Goal: Information Seeking & Learning: Find specific fact

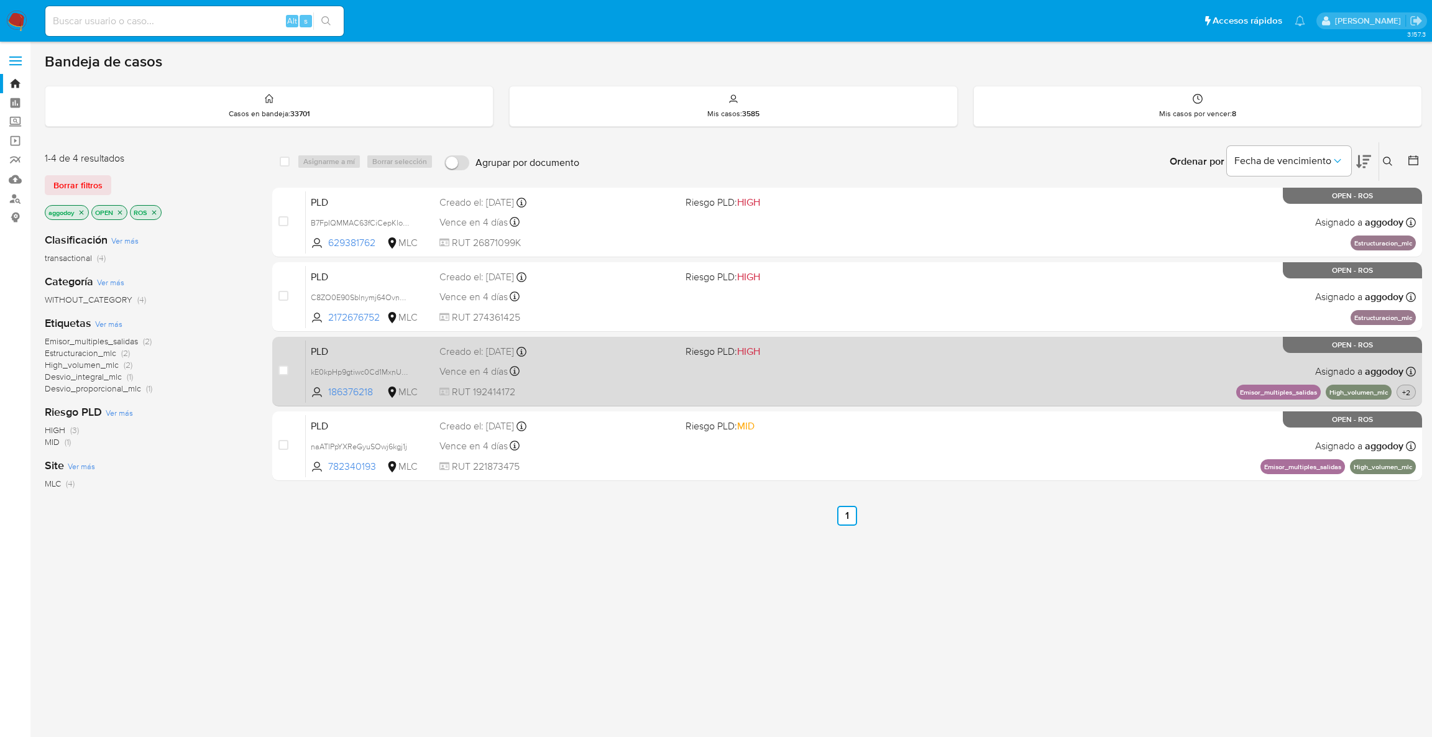
click at [1404, 398] on button "+2" at bounding box center [1405, 392] width 19 height 15
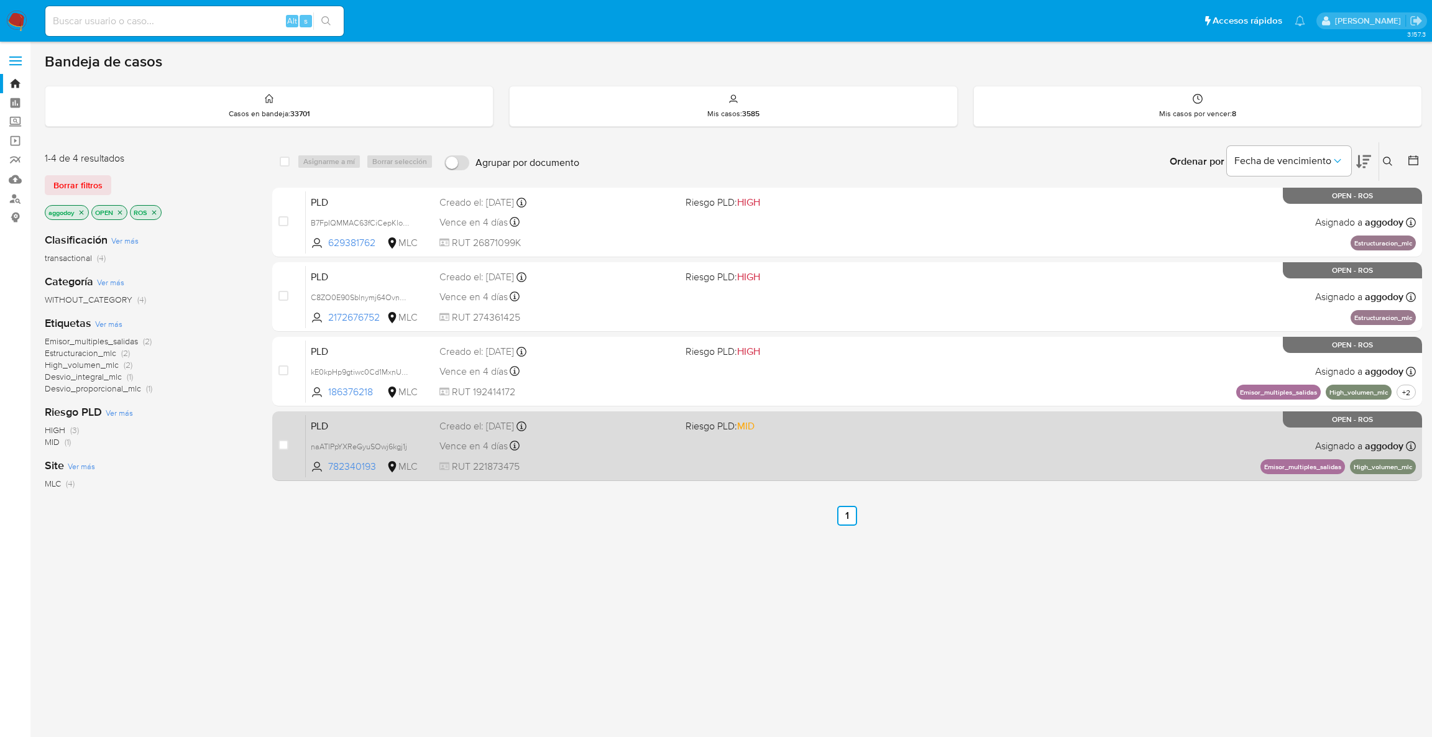
click at [1125, 436] on div "PLD naATIPpYXReGyuSOwj6kgj1j 782340193 MLC Riesgo PLD: MID Creado el: 12/06/202…" at bounding box center [861, 445] width 1110 height 63
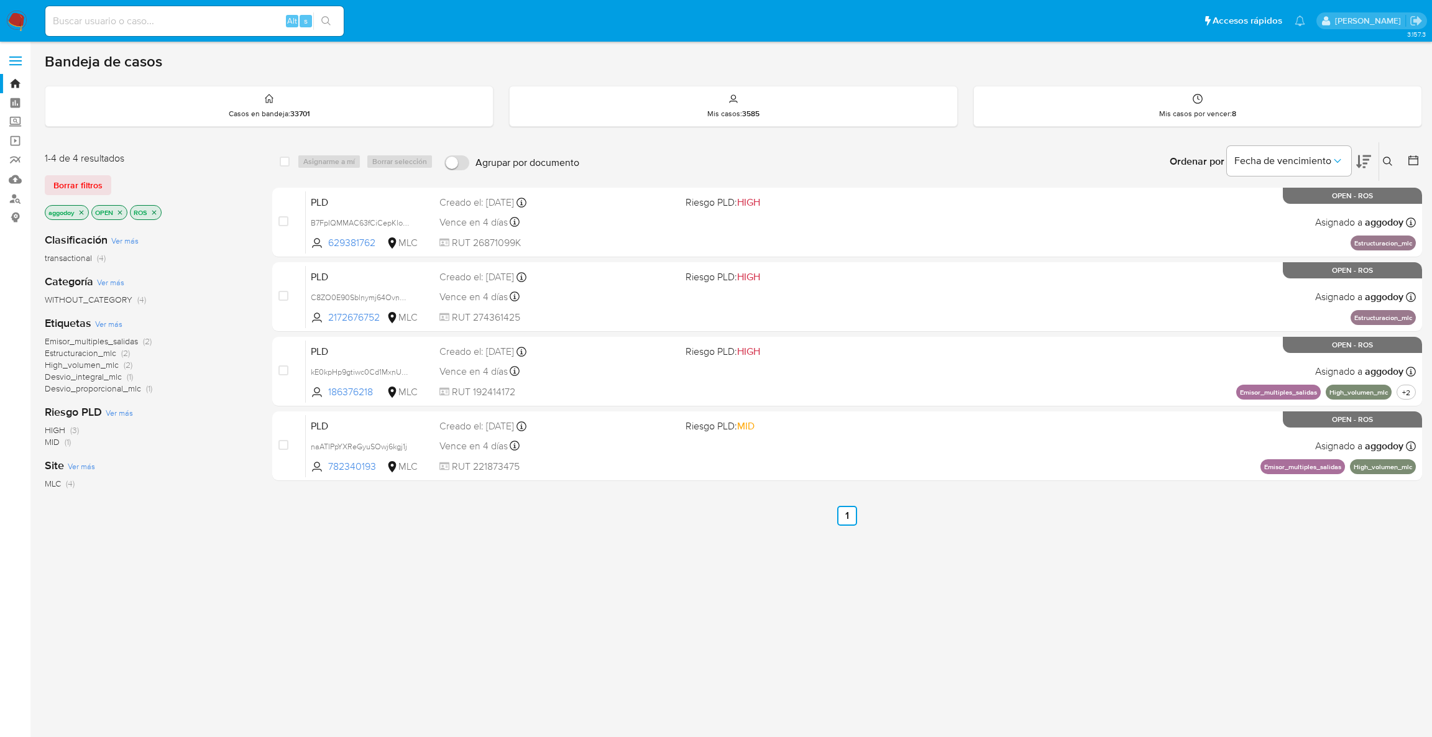
click at [155, 214] on icon "close-filter" at bounding box center [153, 212] width 7 height 7
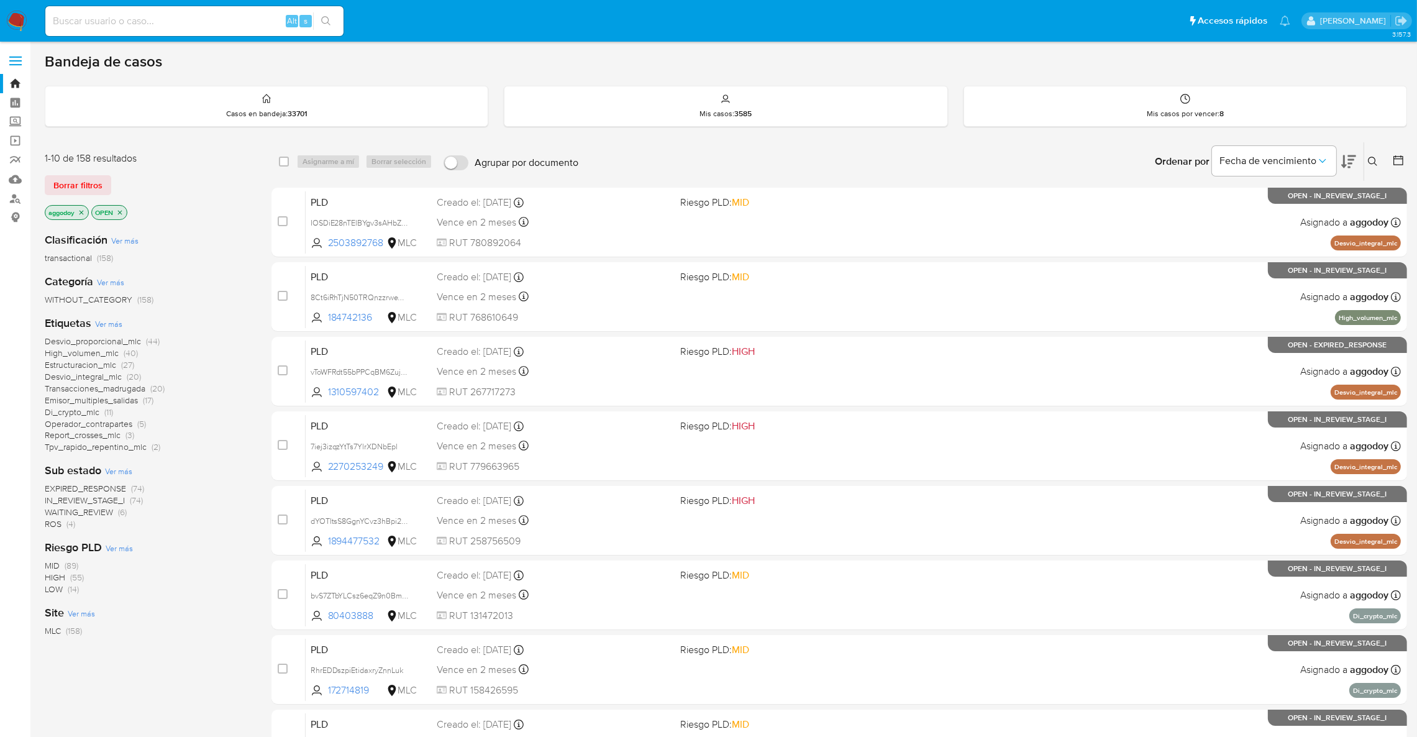
click at [83, 211] on icon "close-filter" at bounding box center [82, 212] width 4 height 4
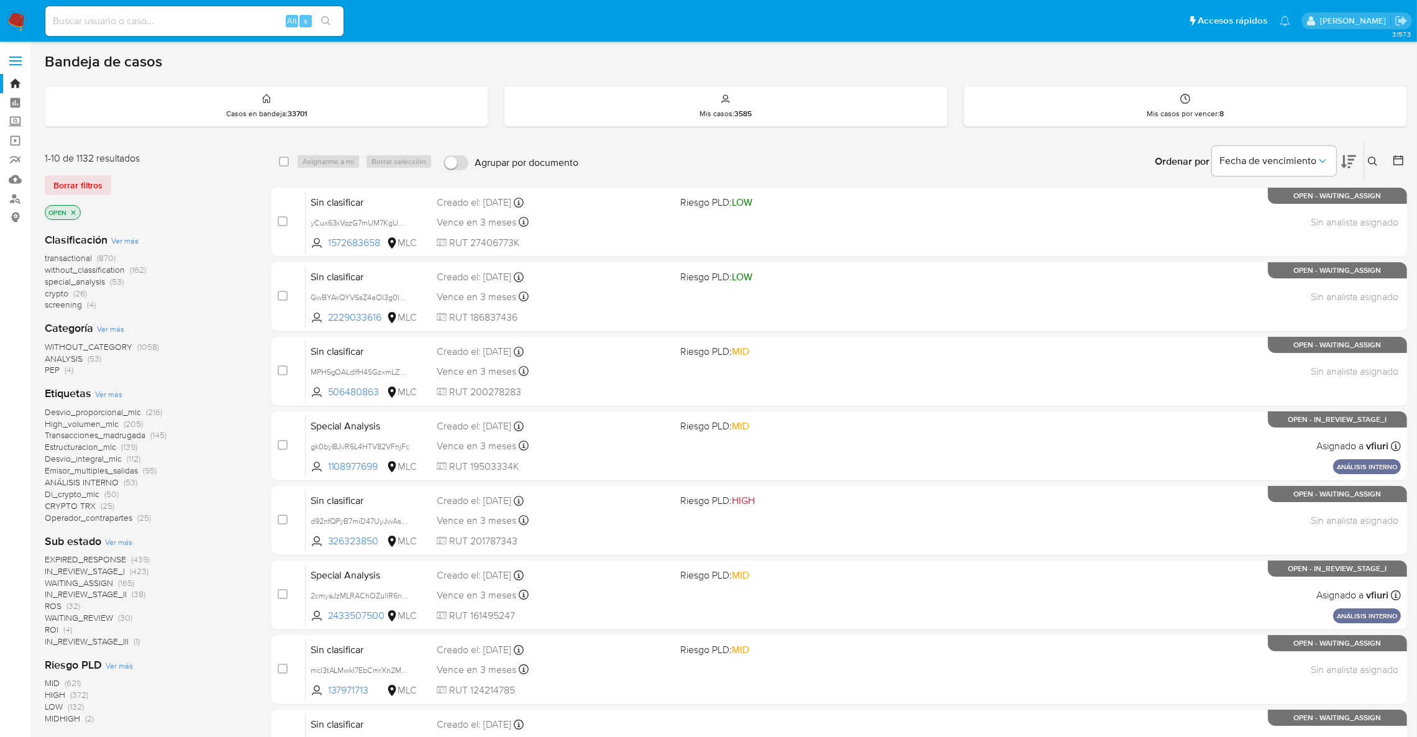
click at [64, 630] on span "(4)" at bounding box center [67, 629] width 9 height 12
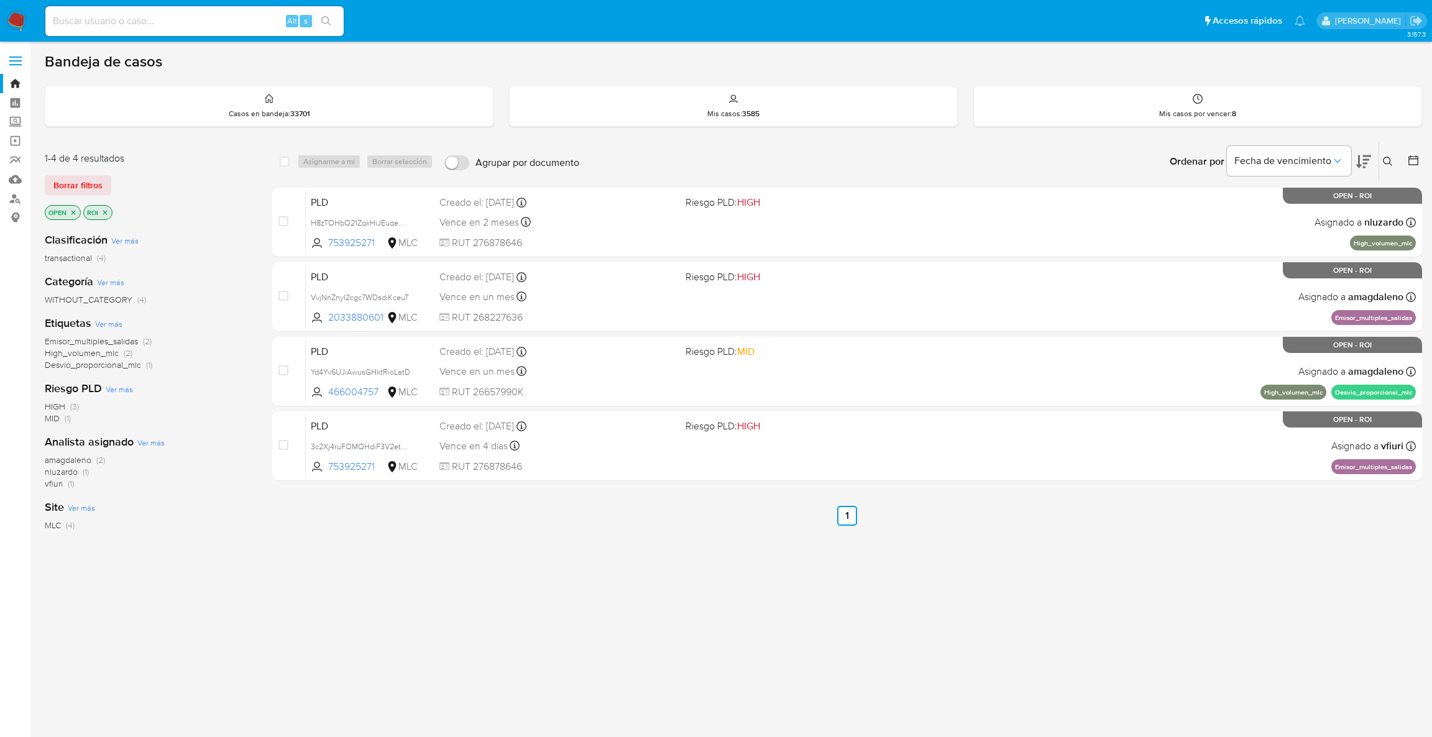
click at [106, 209] on icon "close-filter" at bounding box center [104, 212] width 7 height 7
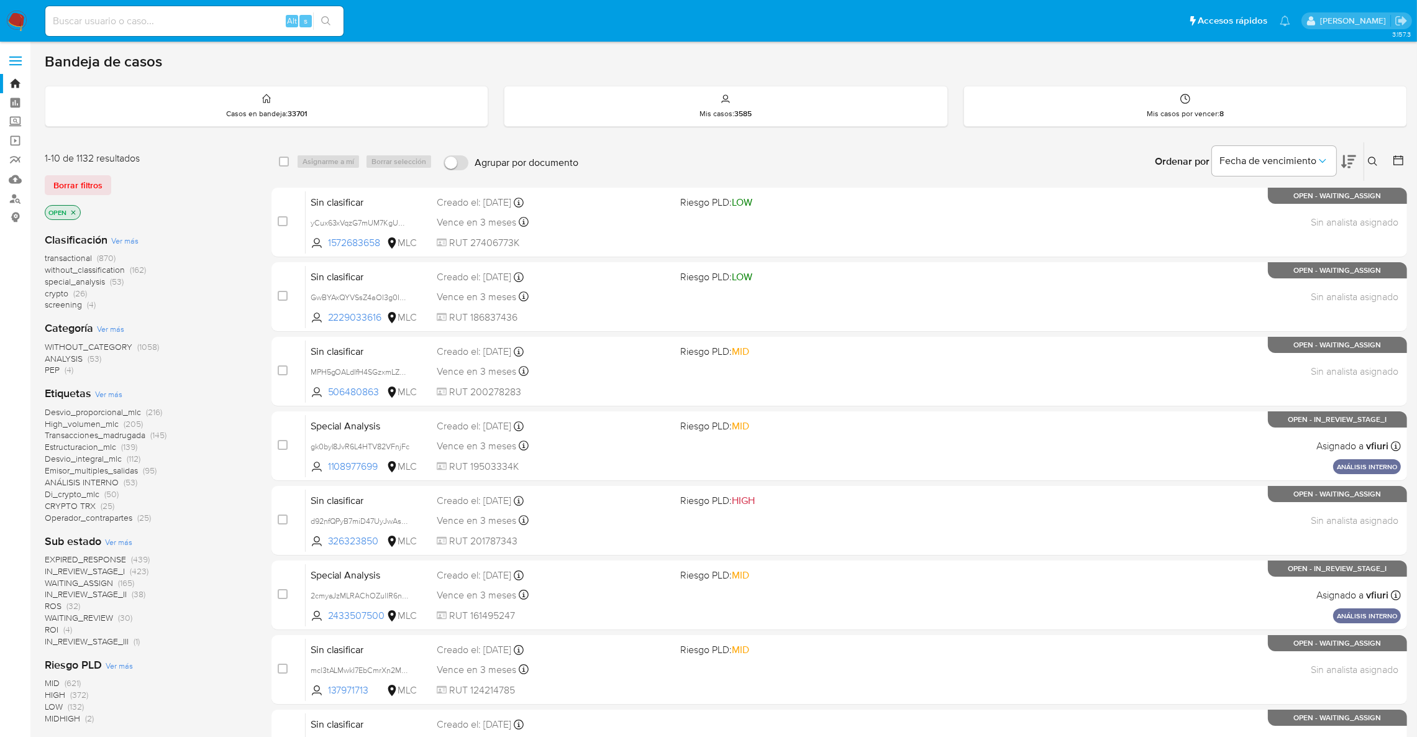
click at [68, 603] on span "(32)" at bounding box center [73, 606] width 14 height 12
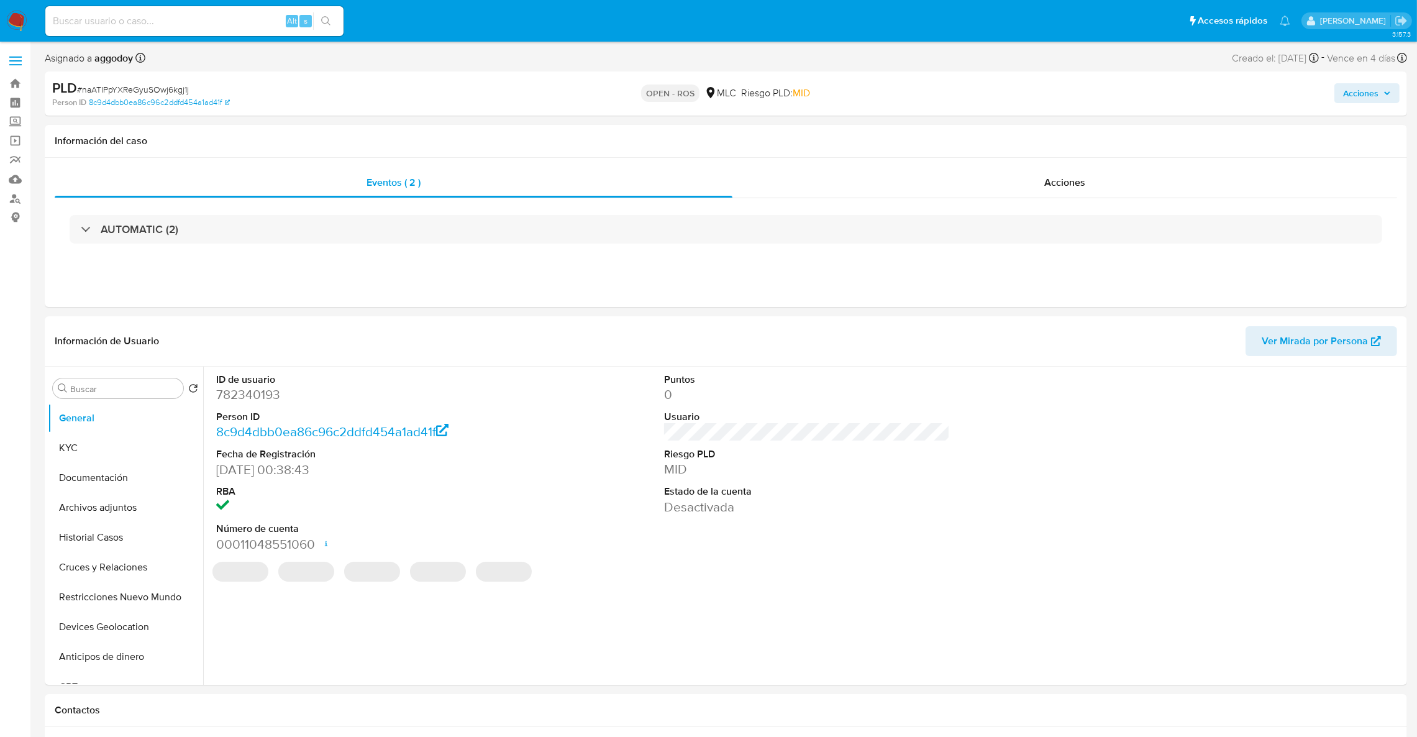
select select "10"
click at [243, 398] on dd "782340193" at bounding box center [359, 394] width 286 height 17
copy dd "782340193"
drag, startPoint x: 244, startPoint y: 385, endPoint x: 228, endPoint y: 391, distance: 16.7
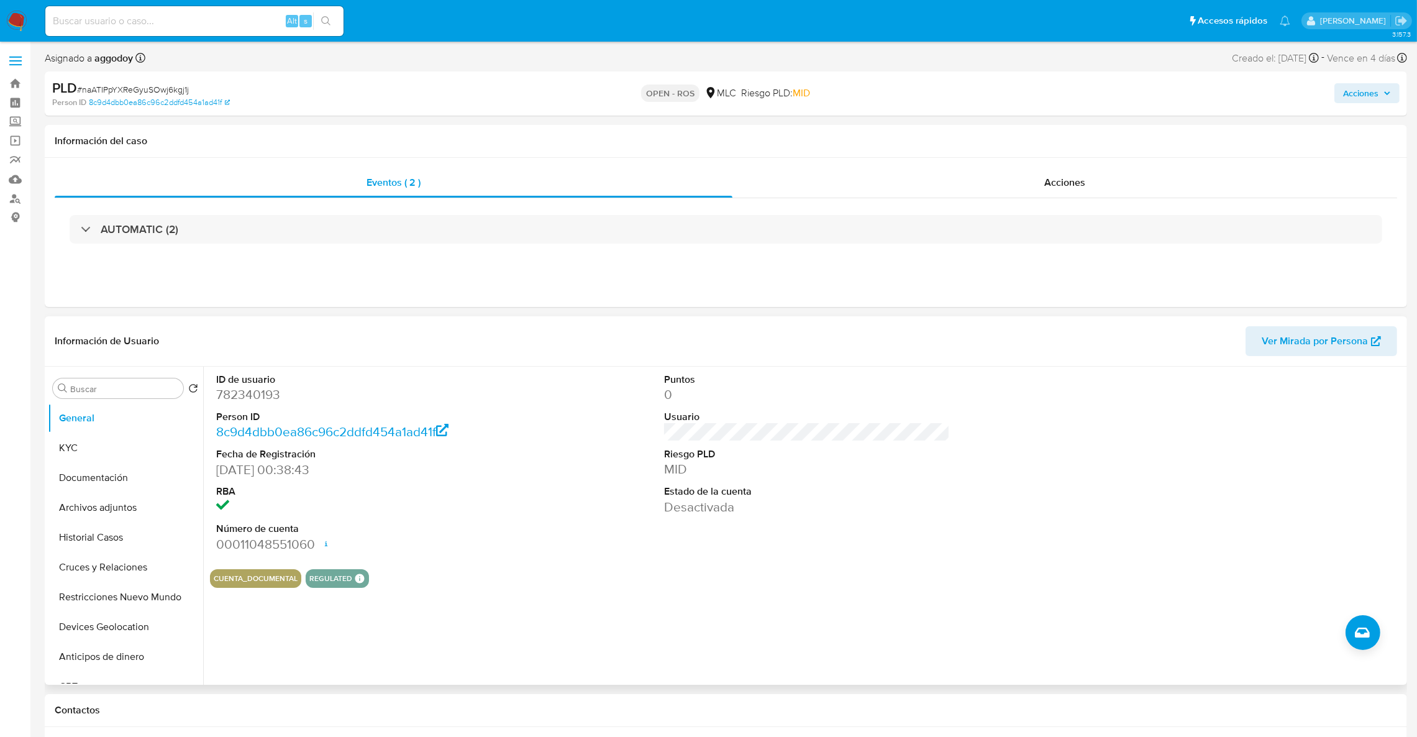
click at [228, 391] on dd "782340193" at bounding box center [359, 394] width 286 height 17
copy dd "782340193"
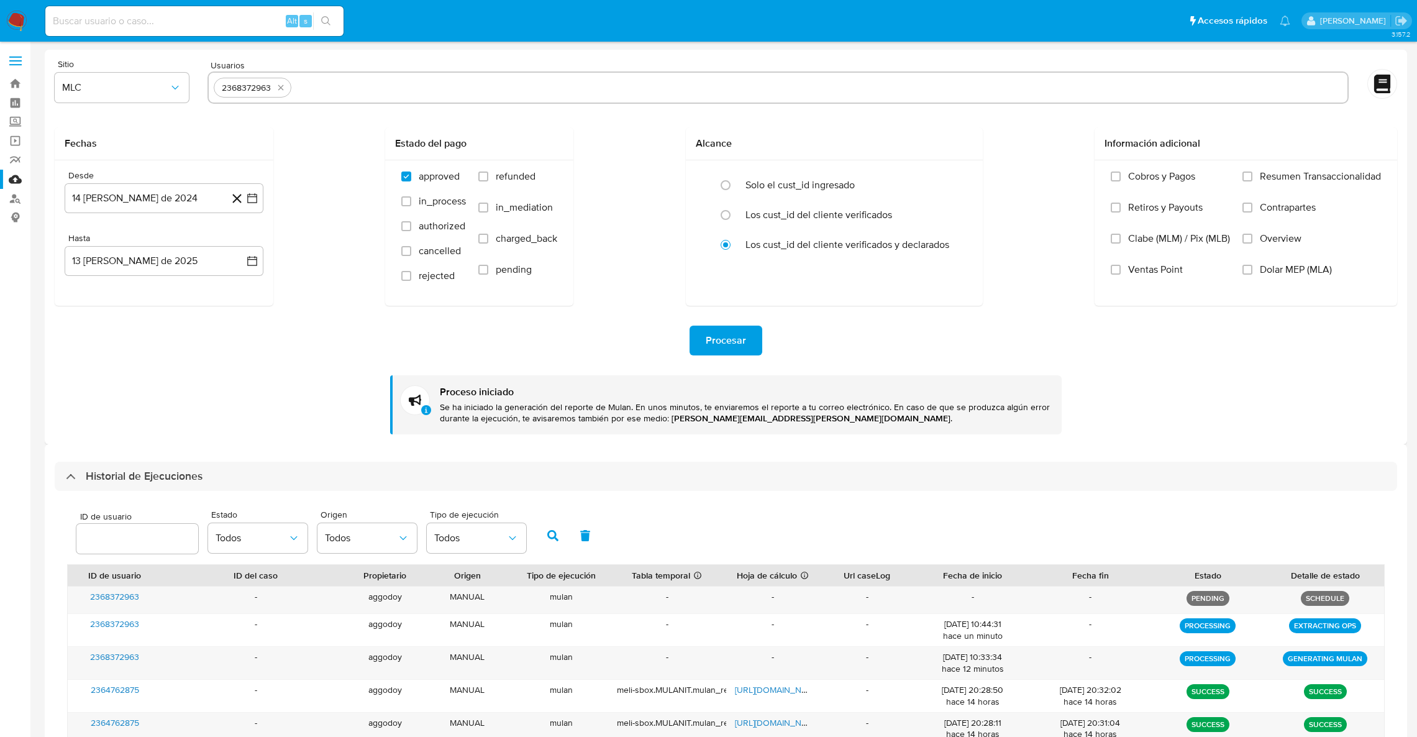
select select "10"
